Goal: Navigation & Orientation: Find specific page/section

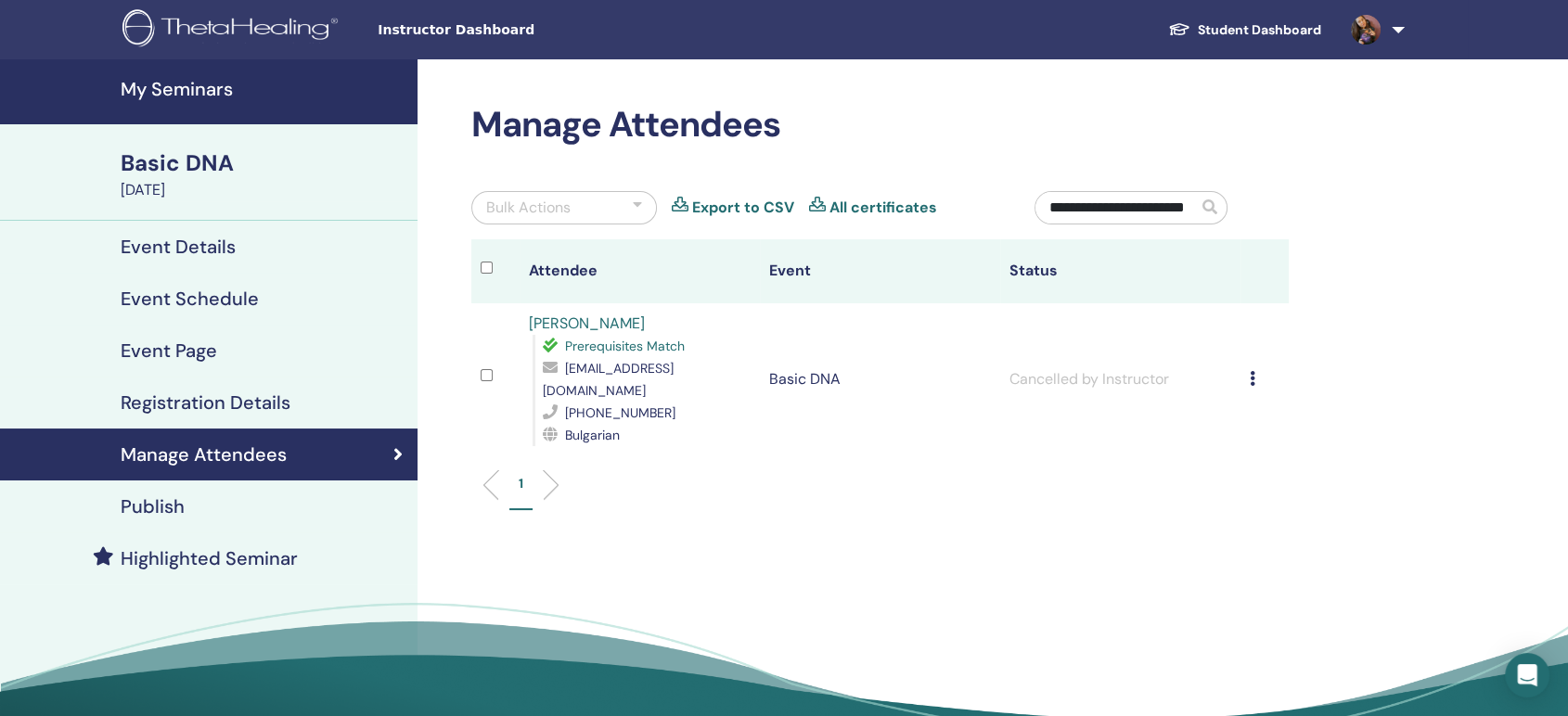
click at [160, 23] on img at bounding box center [233, 30] width 222 height 41
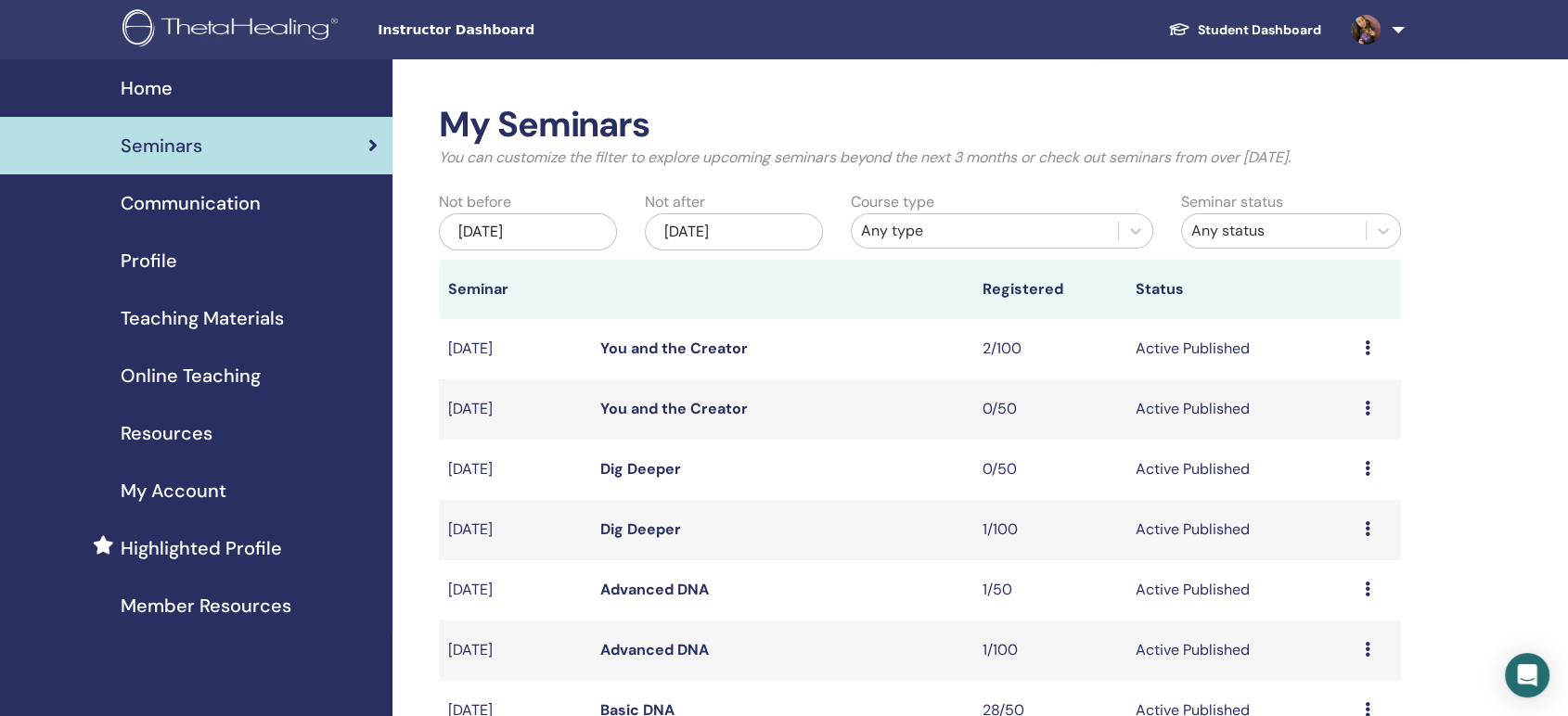
click at [211, 34] on img at bounding box center [233, 30] width 222 height 41
click at [1241, 33] on link "Student Dashboard" at bounding box center [1245, 30] width 183 height 35
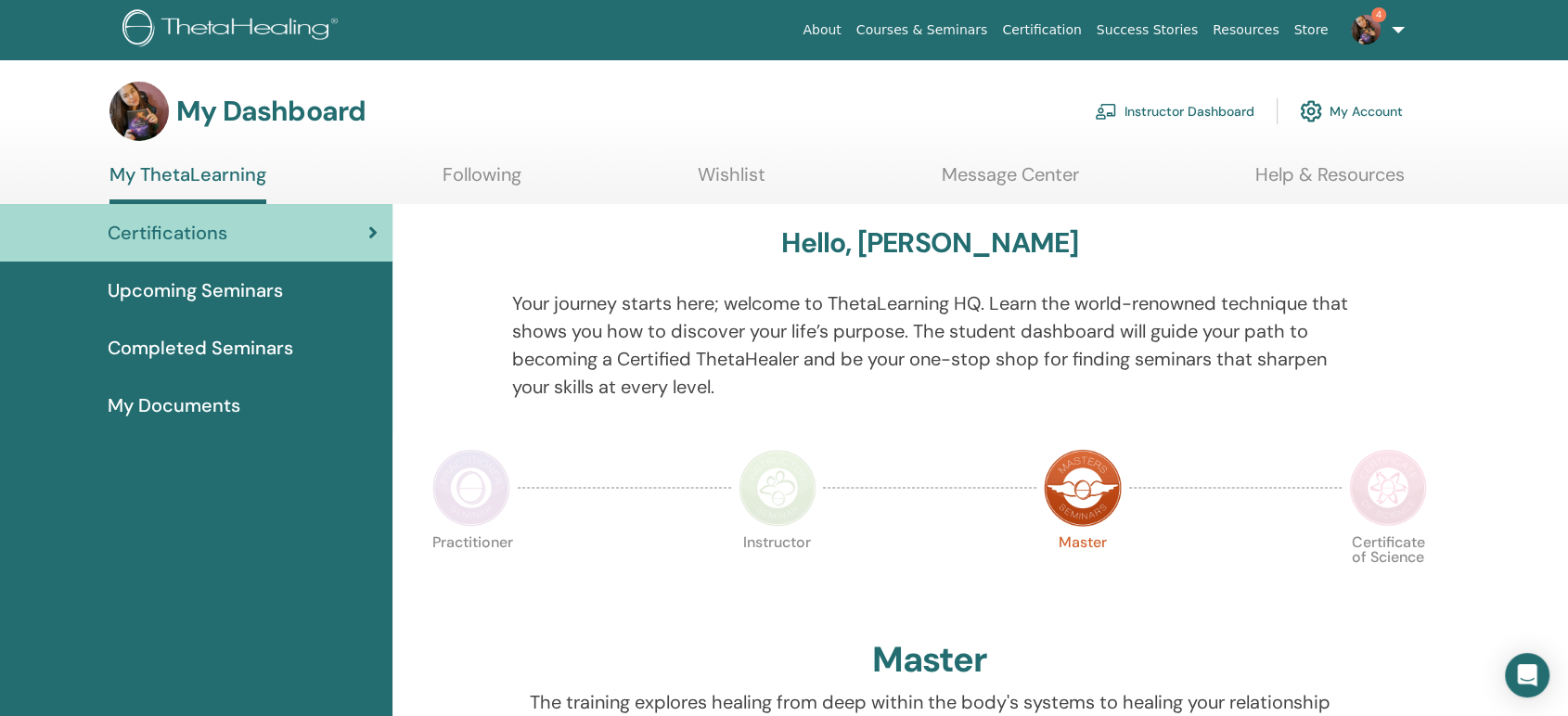
click at [234, 399] on span "My Documents" at bounding box center [175, 405] width 133 height 28
